Goal: Information Seeking & Learning: Check status

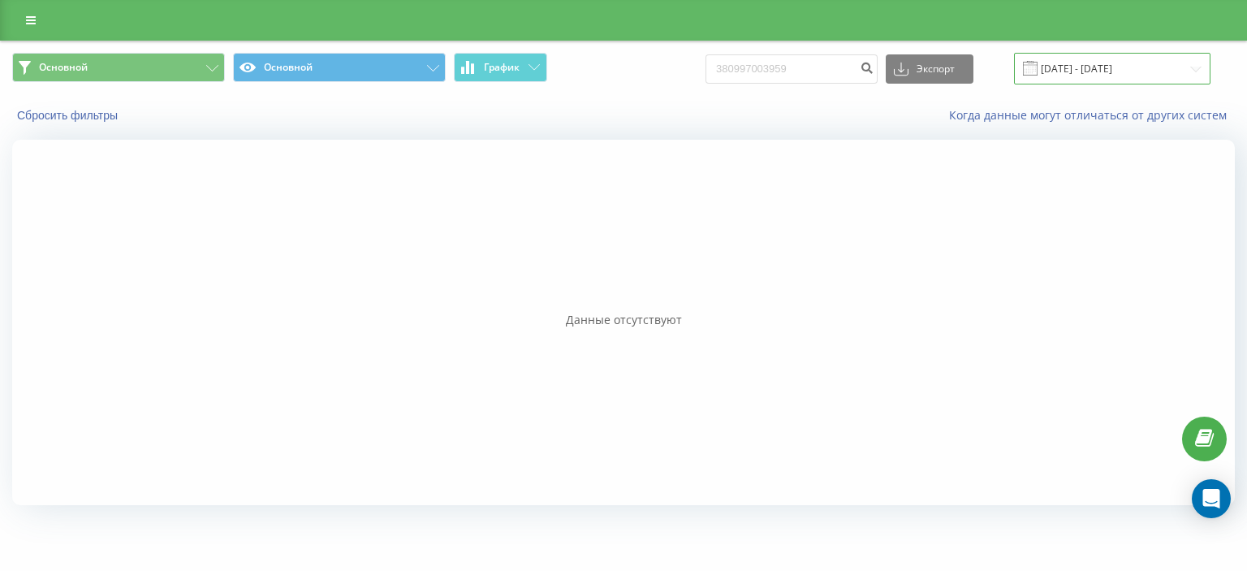
click at [1104, 62] on input "[DATE] - [DATE]" at bounding box center [1112, 69] width 196 height 32
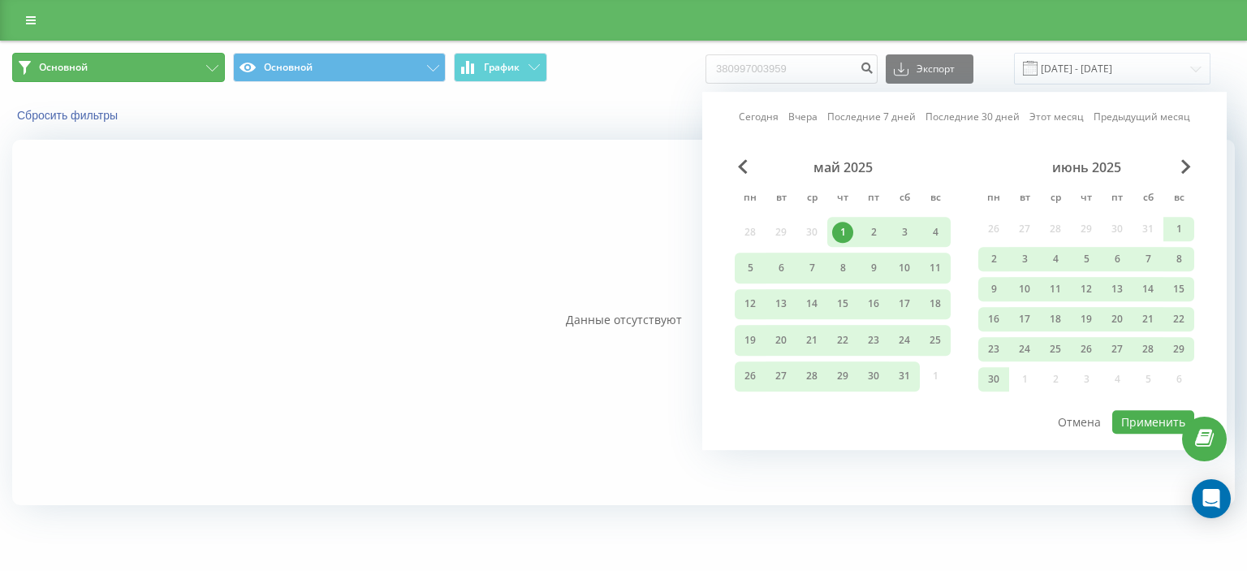
click at [123, 71] on button "Основной" at bounding box center [118, 67] width 213 height 29
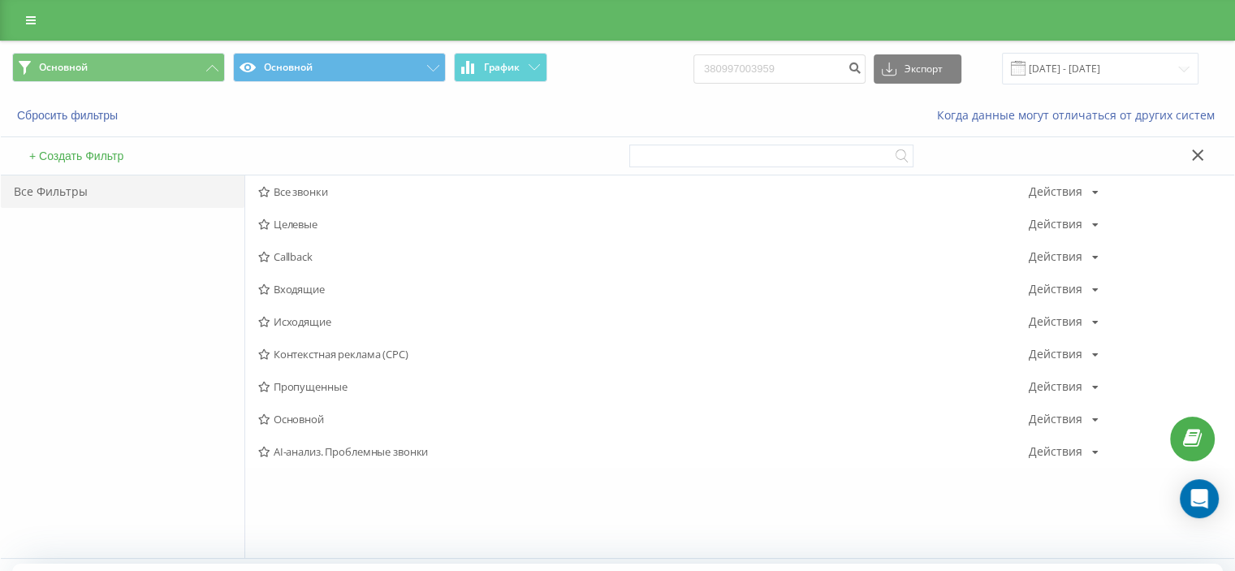
drag, startPoint x: 348, startPoint y: 382, endPoint x: 357, endPoint y: 382, distance: 8.9
click at [351, 382] on span "Пропущенные" at bounding box center [643, 386] width 770 height 11
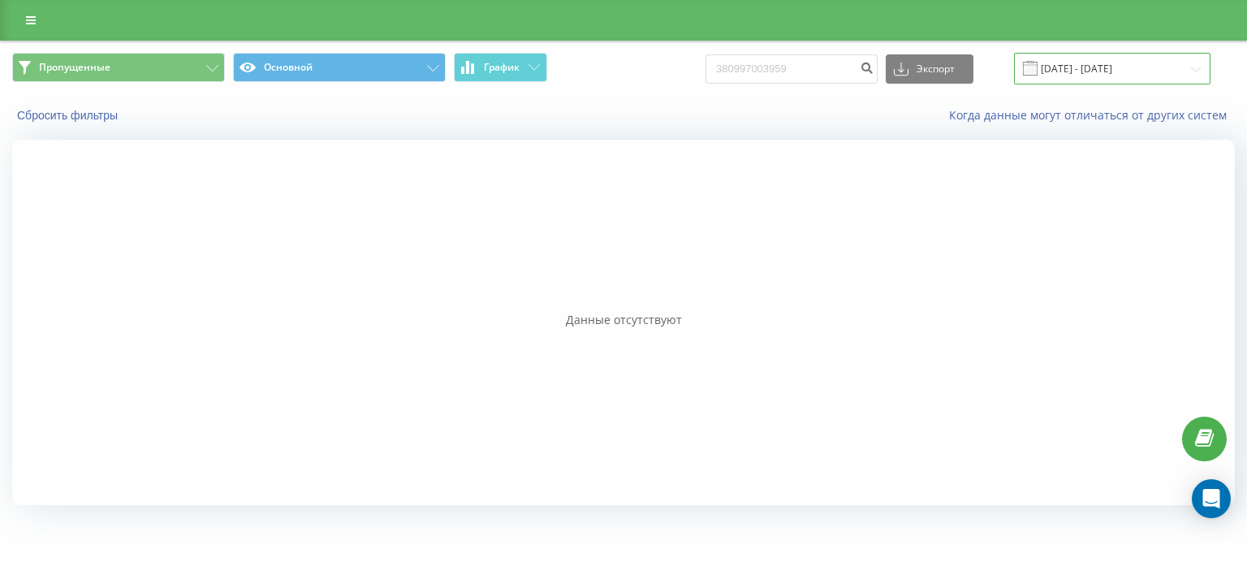
click at [1095, 58] on input "[DATE] - [DATE]" at bounding box center [1112, 69] width 196 height 32
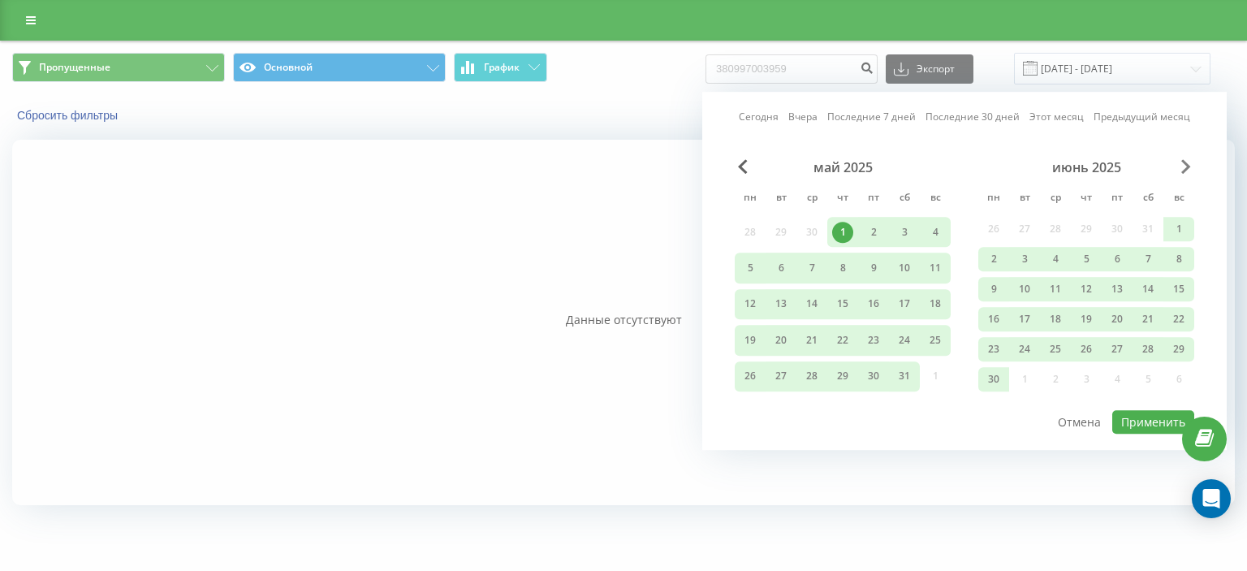
click at [1182, 171] on span "Next Month" at bounding box center [1186, 166] width 10 height 15
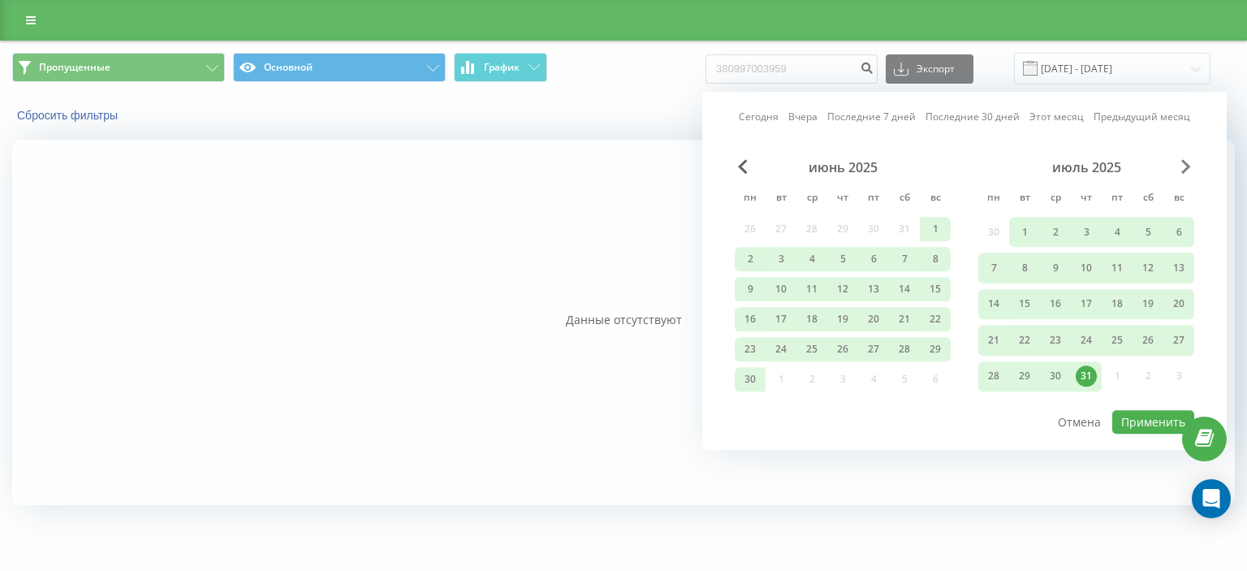
click at [1182, 171] on span "Next Month" at bounding box center [1186, 166] width 10 height 15
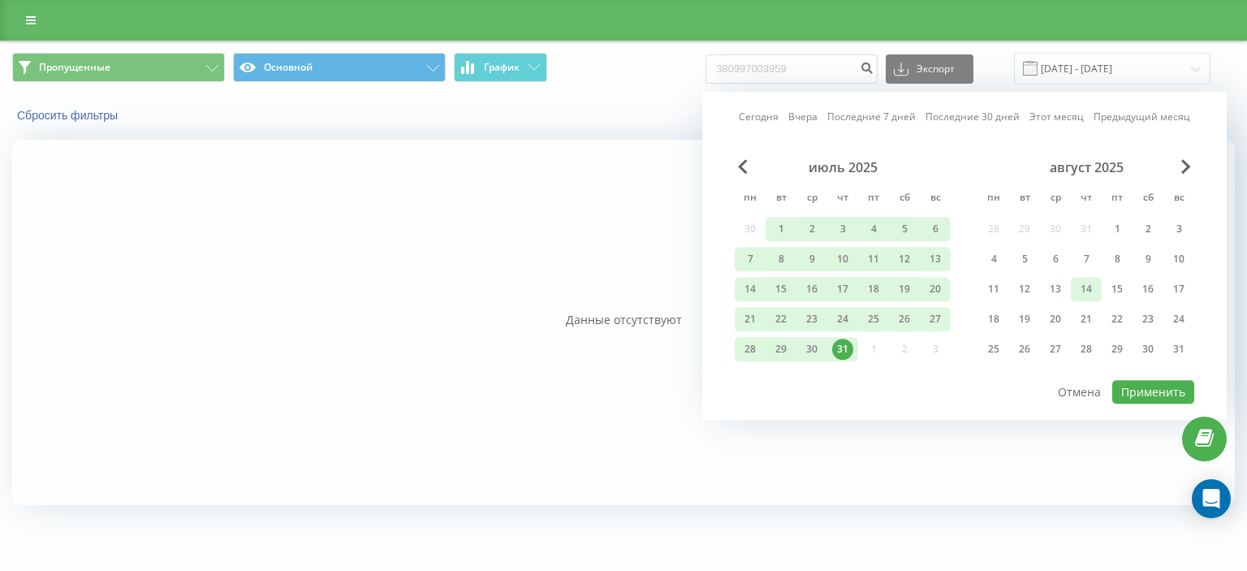
click at [1072, 277] on div "14" at bounding box center [1086, 289] width 31 height 24
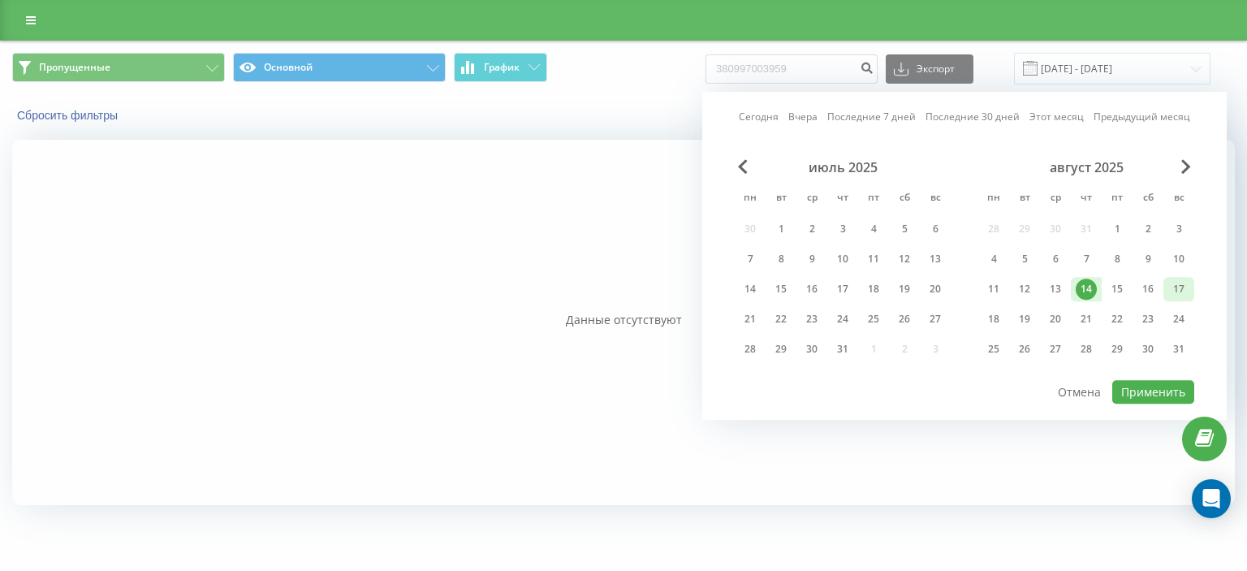
click at [1179, 287] on div "17" at bounding box center [1178, 288] width 21 height 21
click at [1000, 309] on div "18" at bounding box center [993, 319] width 21 height 21
click at [1018, 309] on div "19" at bounding box center [1024, 319] width 21 height 21
click at [1156, 280] on div "16" at bounding box center [1147, 288] width 21 height 21
click at [1026, 320] on div "19" at bounding box center [1024, 319] width 21 height 21
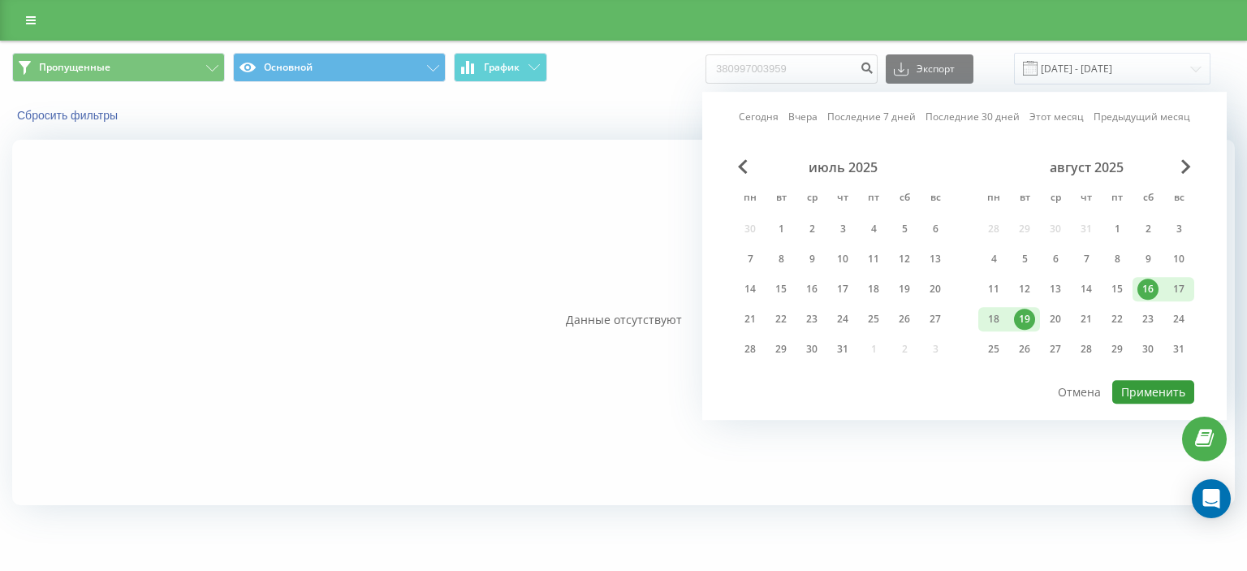
click at [1141, 392] on button "Применить" at bounding box center [1153, 392] width 82 height 24
type input "[DATE] - [DATE]"
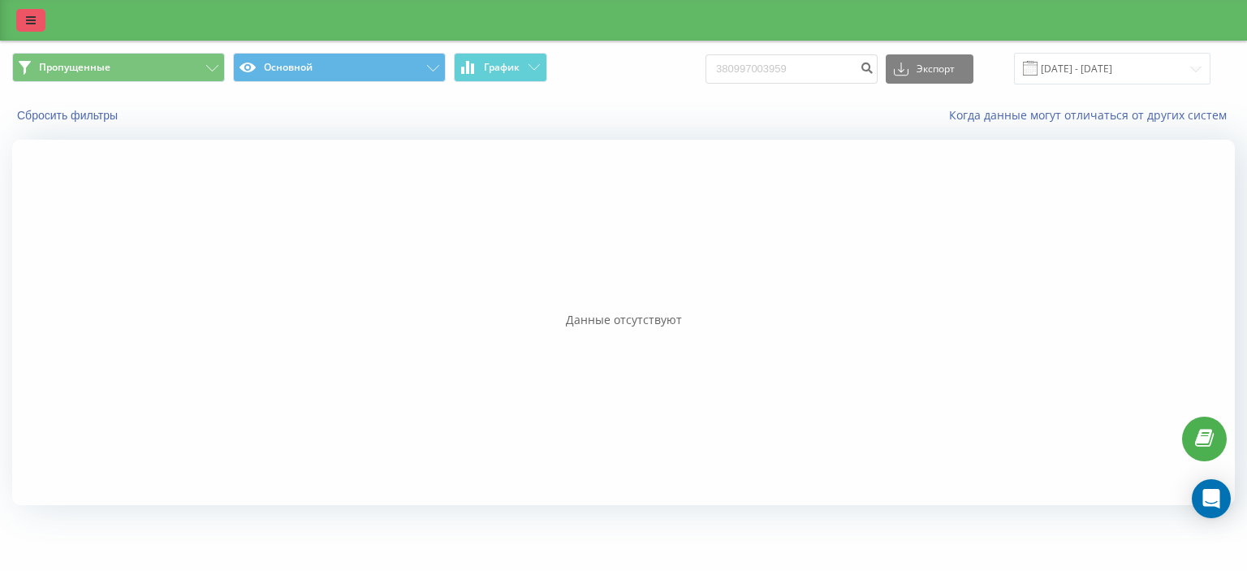
click at [37, 13] on link at bounding box center [30, 20] width 29 height 23
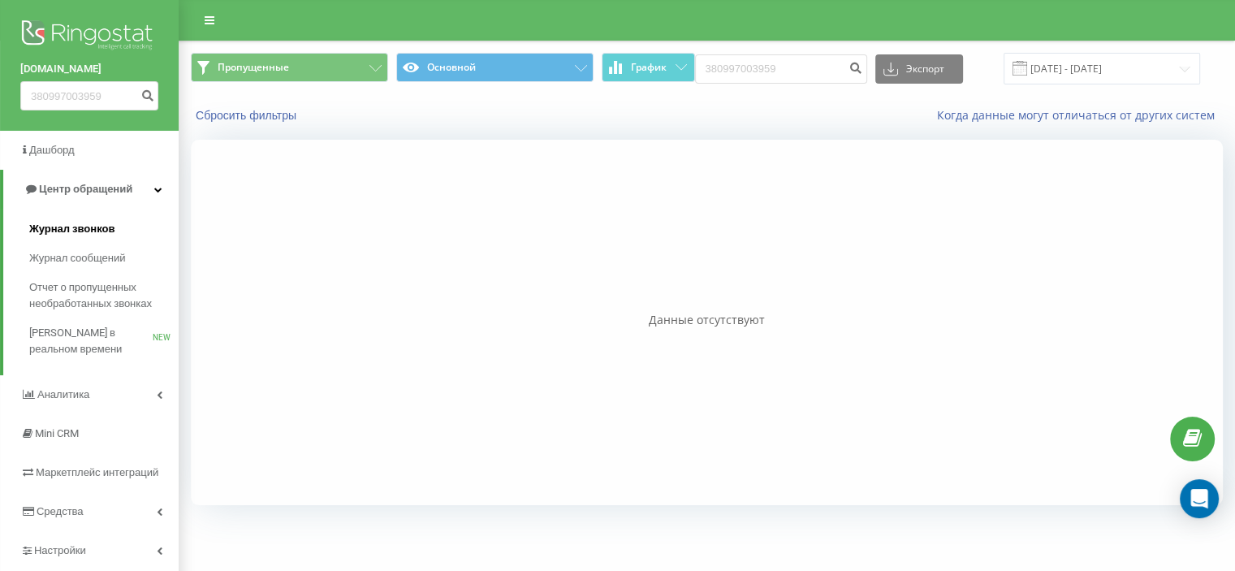
click at [61, 237] on link "Журнал звонков" at bounding box center [103, 228] width 149 height 29
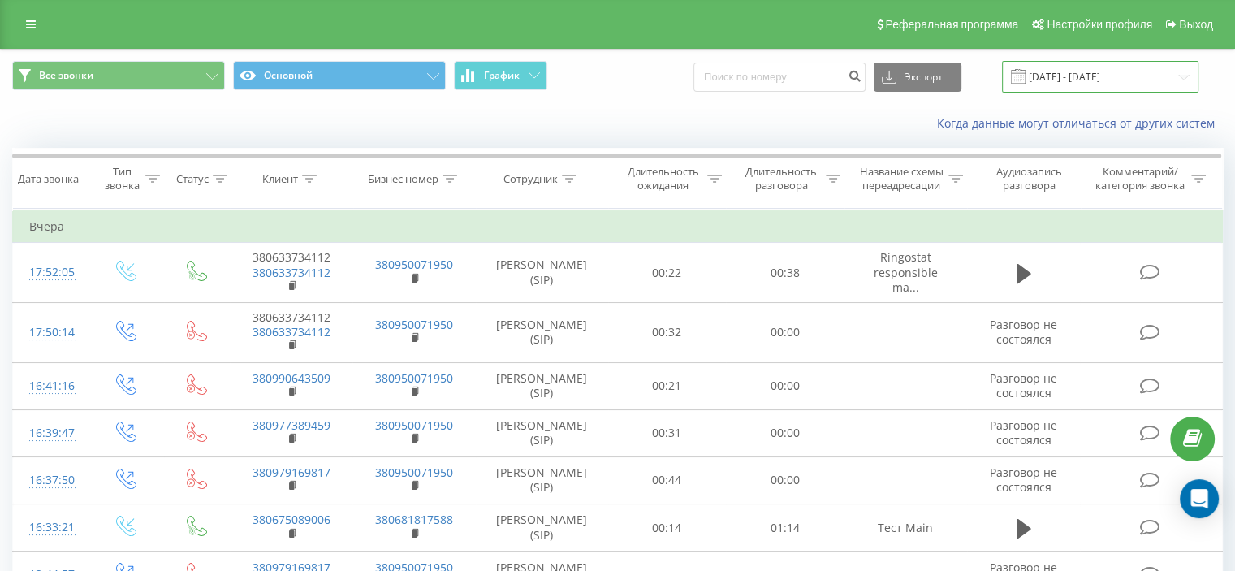
click at [1090, 84] on input "19.07.2025 - 19.08.2025" at bounding box center [1100, 77] width 196 height 32
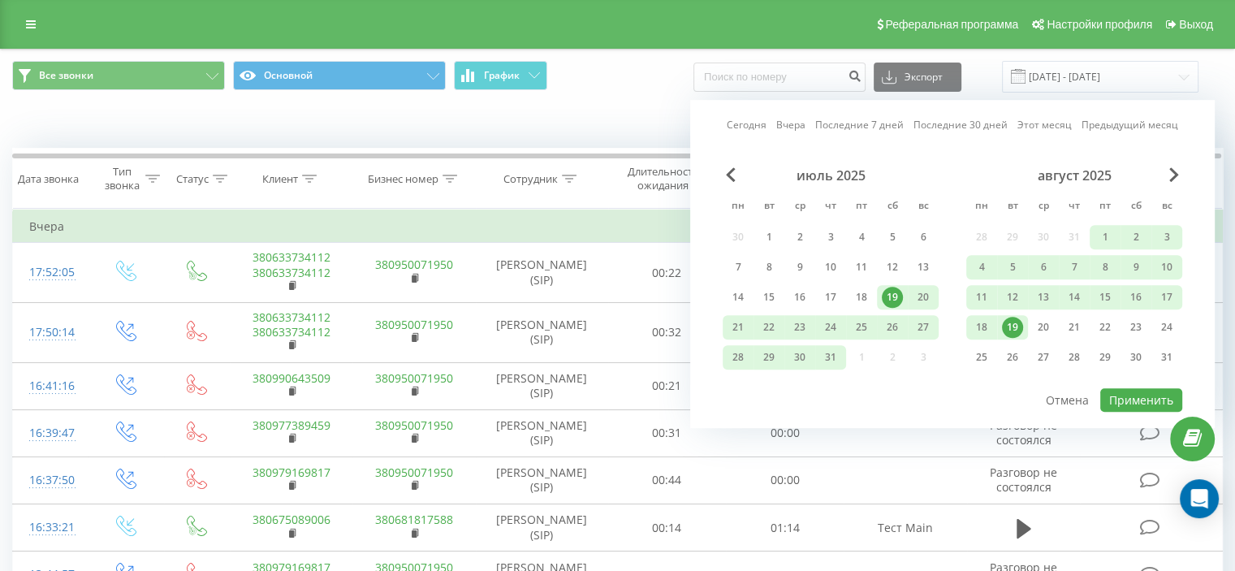
click at [1124, 307] on div "август 2025 пн вт ср чт пт сб вс 28 29 30 31 1 2 3 4 5 6 7 8 9 10 11 12 13 14 1…" at bounding box center [1074, 271] width 216 height 208
drag, startPoint x: 1115, startPoint y: 298, endPoint x: 1132, endPoint y: 304, distance: 18.2
click at [1120, 300] on div "11 12 13 14 15 16 17" at bounding box center [1074, 297] width 216 height 24
click at [1137, 298] on div "16" at bounding box center [1135, 297] width 21 height 21
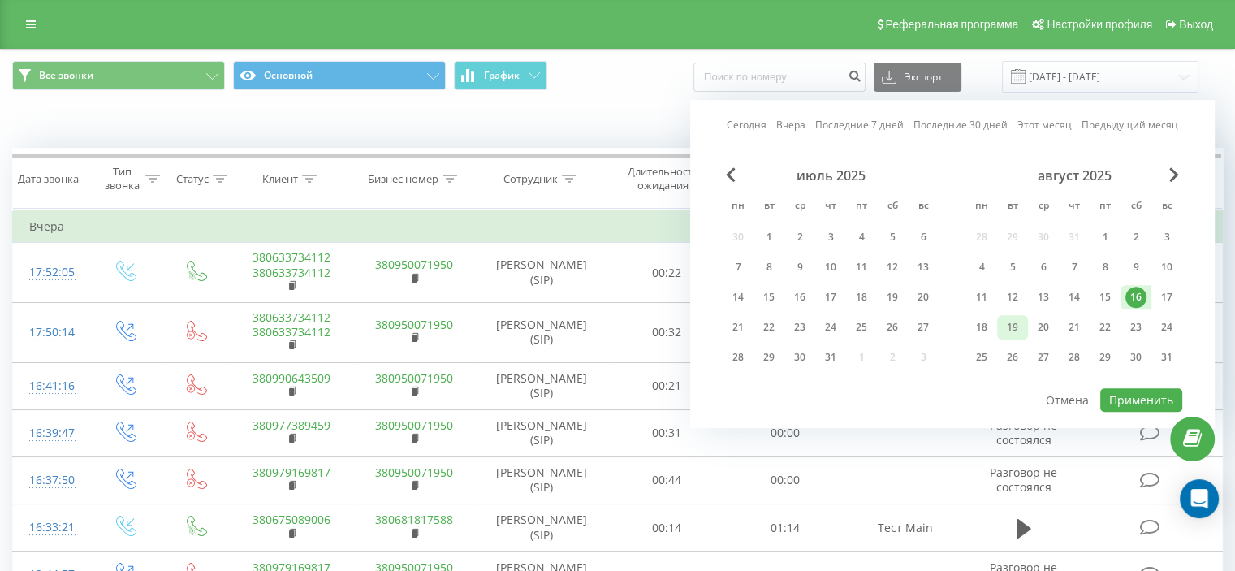
click at [1020, 325] on div "19" at bounding box center [1012, 327] width 21 height 21
click at [1137, 397] on button "Применить" at bounding box center [1141, 400] width 82 height 24
type input "[DATE] - [DATE]"
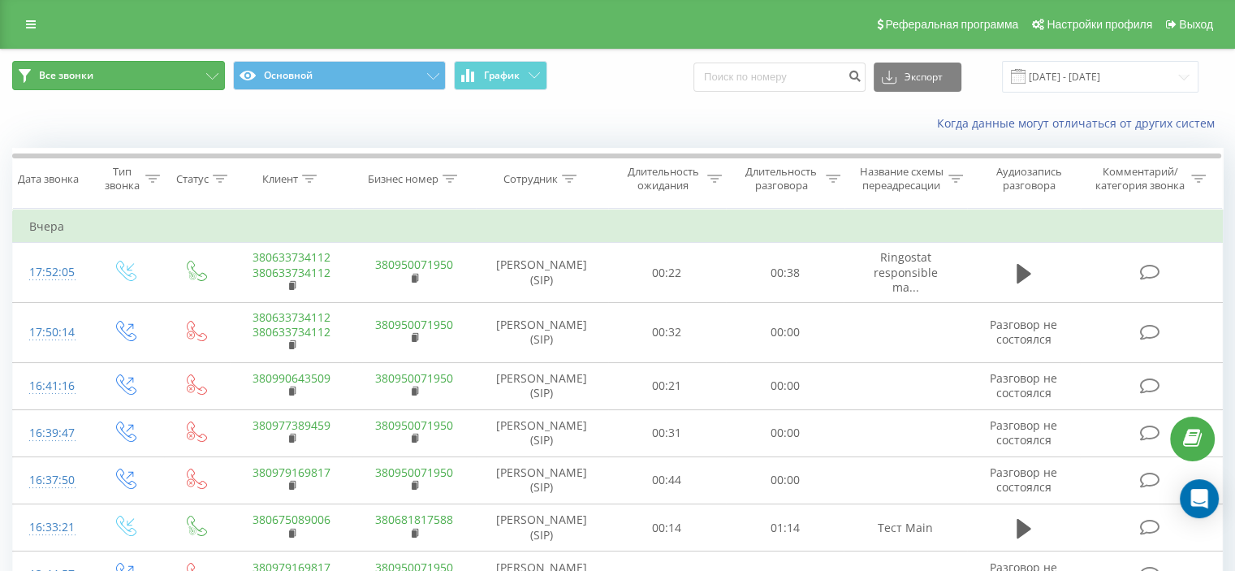
click at [152, 72] on button "Все звонки" at bounding box center [118, 75] width 213 height 29
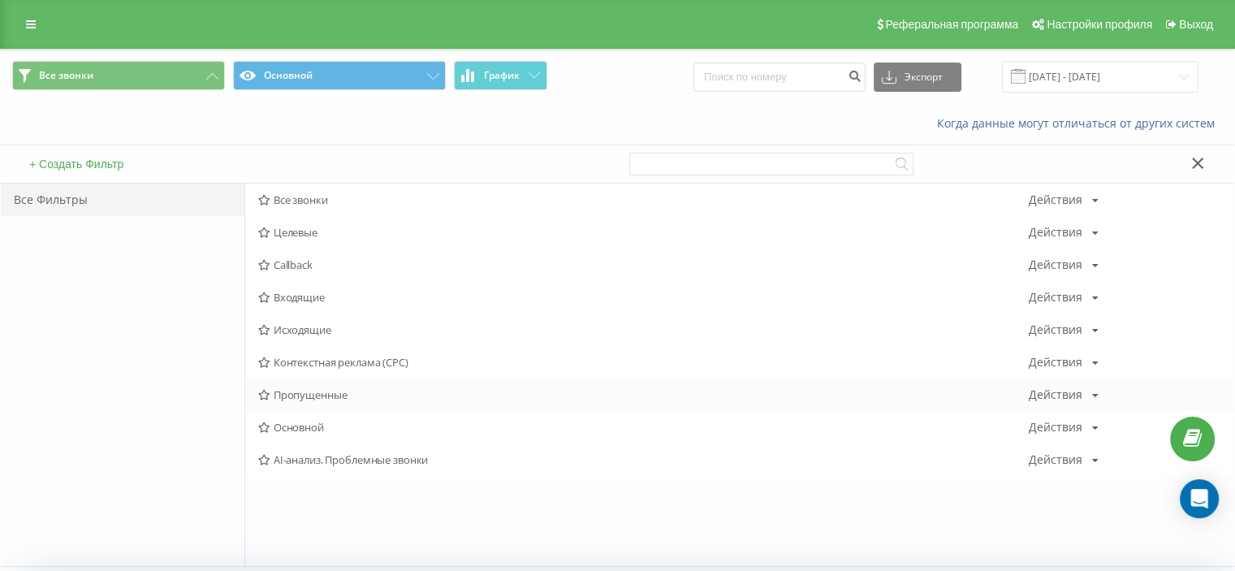
click at [321, 389] on span "Пропущенные" at bounding box center [643, 394] width 770 height 11
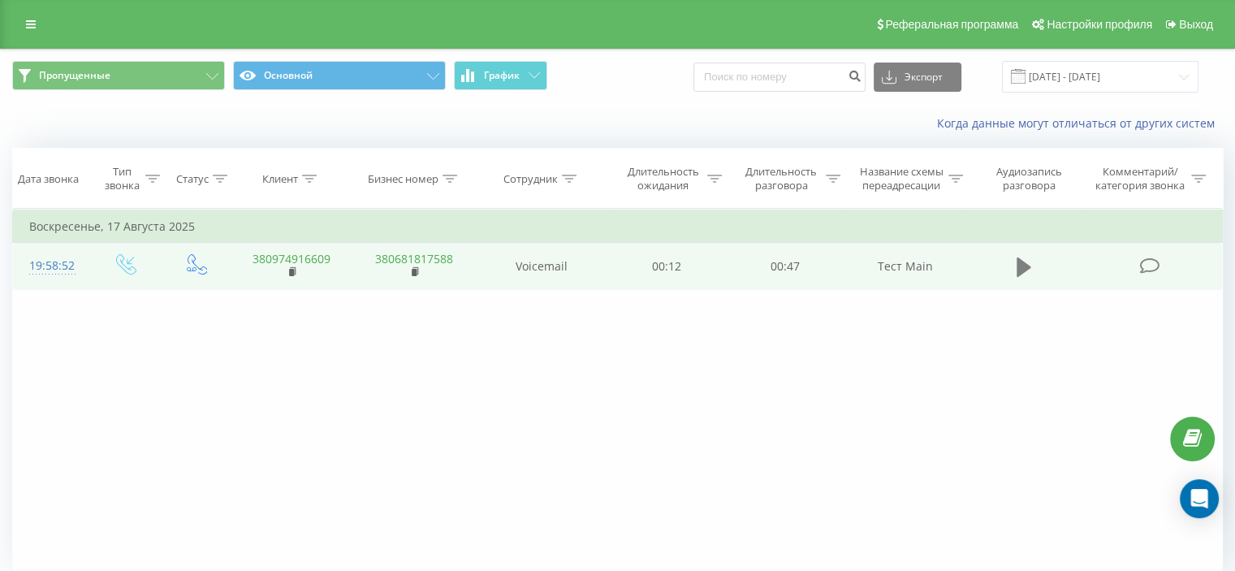
click at [1018, 270] on icon at bounding box center [1023, 266] width 15 height 19
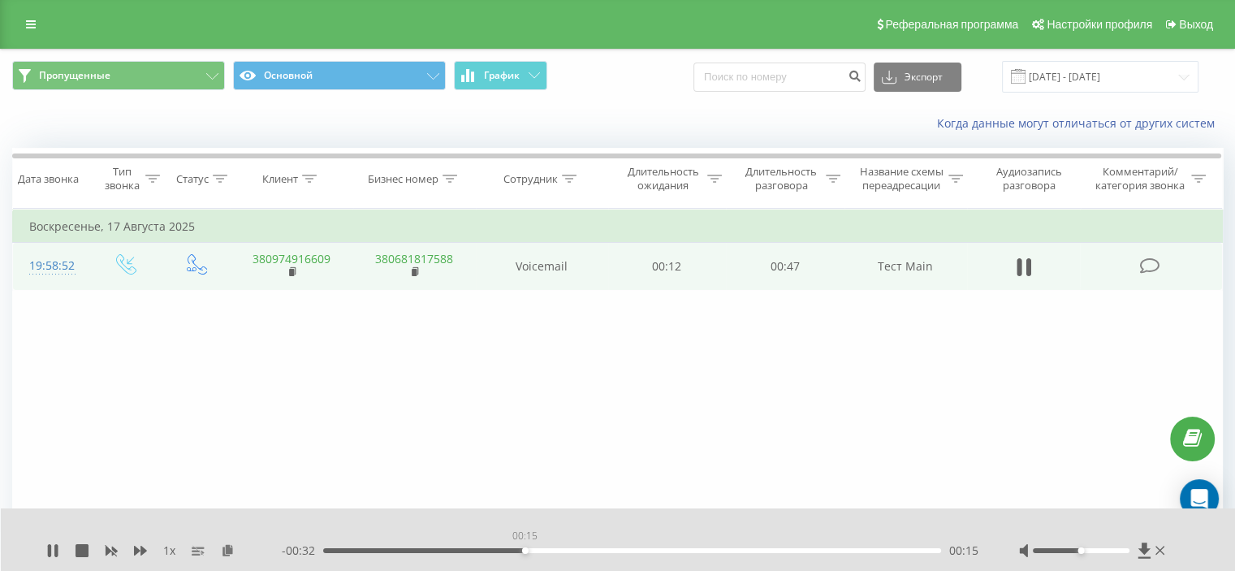
click at [524, 551] on div "00:15" at bounding box center [632, 550] width 618 height 5
click at [804, 551] on div "00:16" at bounding box center [632, 550] width 618 height 5
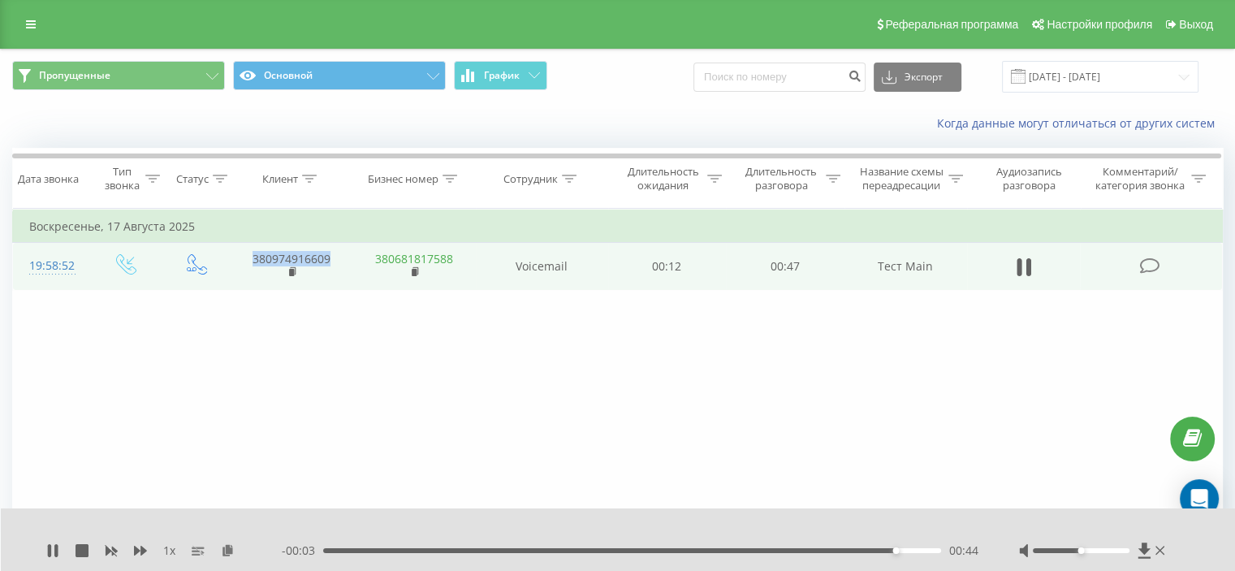
drag, startPoint x: 343, startPoint y: 259, endPoint x: 289, endPoint y: 259, distance: 53.6
click at [247, 262] on td "380974916609" at bounding box center [291, 266] width 123 height 47
drag, startPoint x: 292, startPoint y: 259, endPoint x: 263, endPoint y: 283, distance: 37.5
click at [270, 308] on div "Фильтровать по условию Равно Введите значение Отмена OK Фильтровать по условию …" at bounding box center [617, 391] width 1210 height 365
click at [293, 267] on icon at bounding box center [293, 270] width 6 height 7
